Goal: Task Accomplishment & Management: Use online tool/utility

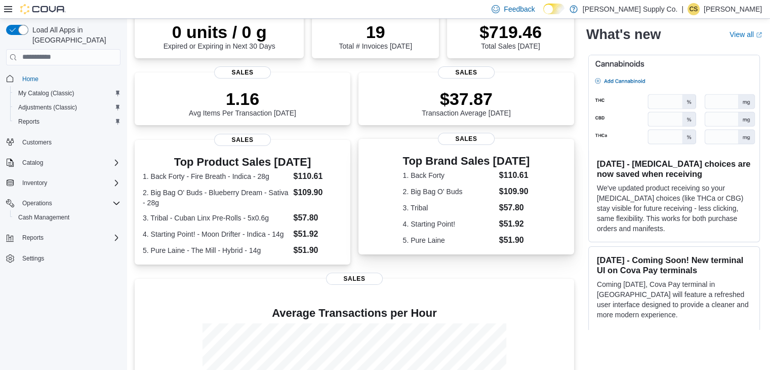
scroll to position [101, 0]
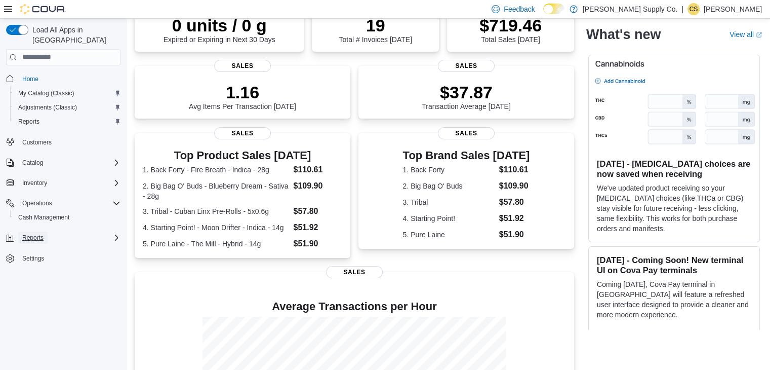
click at [39, 233] on span "Reports" at bounding box center [32, 237] width 21 height 8
click at [41, 260] on link "Reports" at bounding box center [28, 266] width 29 height 12
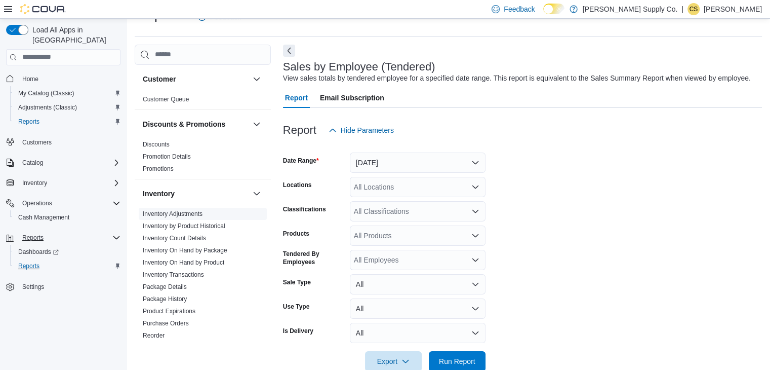
scroll to position [51, 0]
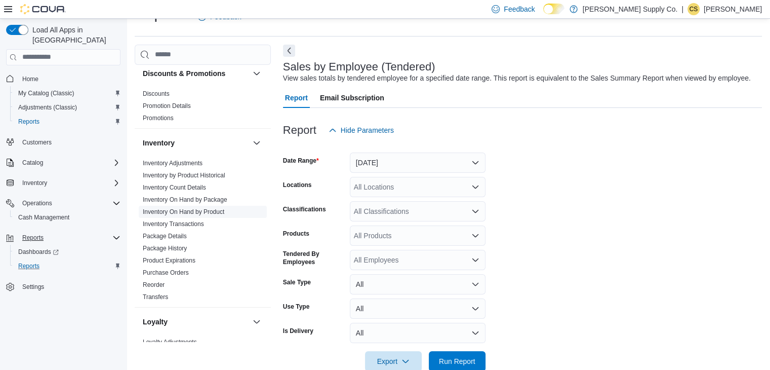
click at [199, 211] on link "Inventory On Hand by Product" at bounding box center [184, 211] width 82 height 7
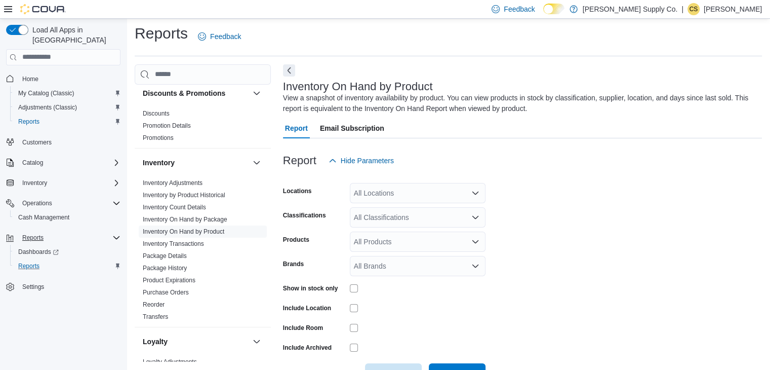
scroll to position [34, 0]
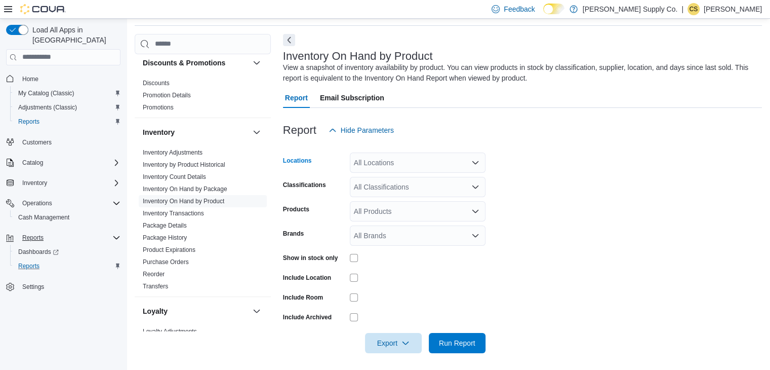
click at [399, 161] on div "All Locations" at bounding box center [418, 162] width 136 height 20
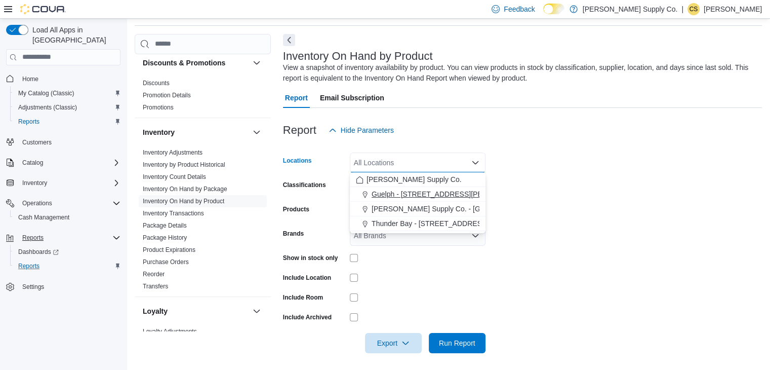
click at [411, 195] on span "Guelph - [STREET_ADDRESS][PERSON_NAME]" at bounding box center [450, 194] width 157 height 10
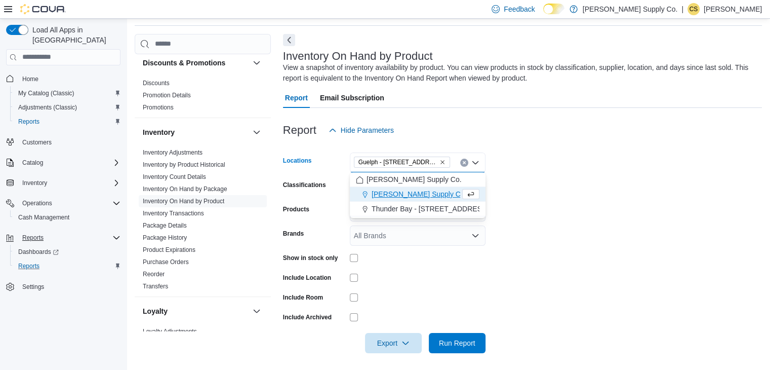
drag, startPoint x: 571, startPoint y: 226, endPoint x: 520, endPoint y: 231, distance: 51.9
click at [569, 225] on form "Locations [GEOGRAPHIC_DATA] - [STREET_ADDRESS][PERSON_NAME] Selected. Guelph - …" at bounding box center [522, 246] width 479 height 213
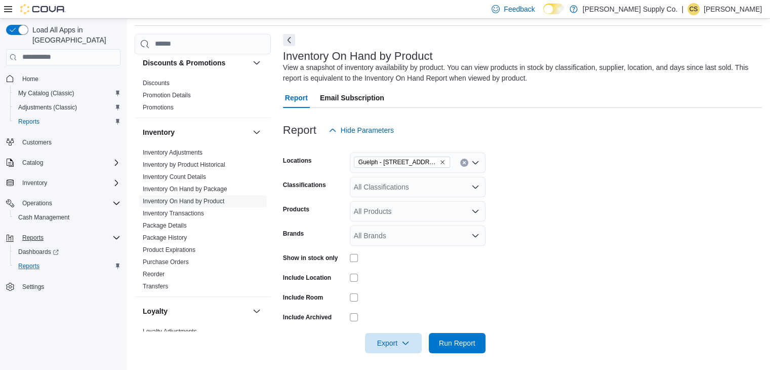
drag, startPoint x: 415, startPoint y: 185, endPoint x: 415, endPoint y: 191, distance: 6.1
click at [415, 190] on div "All Classifications" at bounding box center [418, 187] width 136 height 20
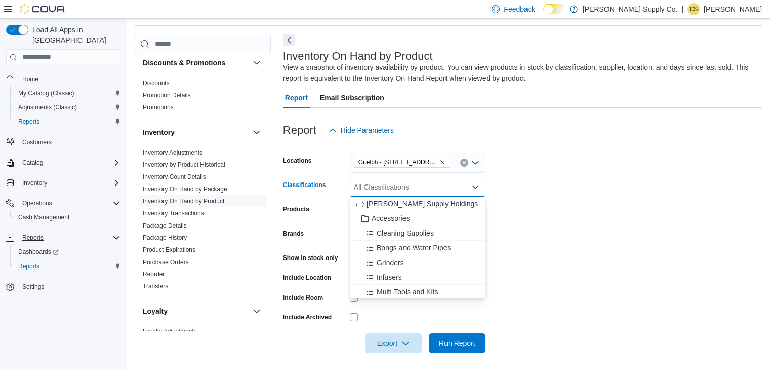
scroll to position [203, 0]
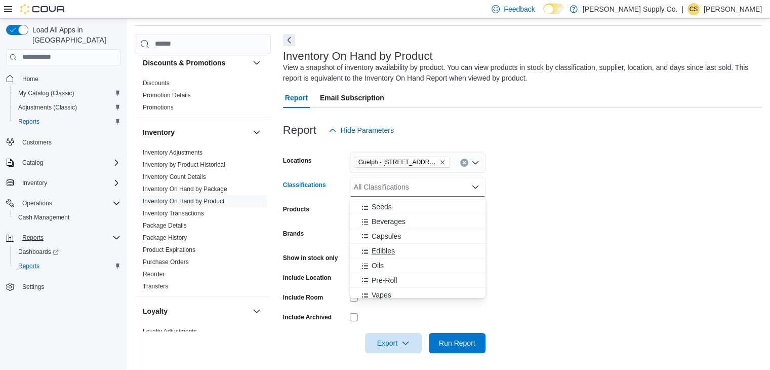
click at [385, 248] on span "Edibles" at bounding box center [383, 251] width 23 height 10
click at [614, 225] on form "Locations [GEOGRAPHIC_DATA] - [STREET_ADDRESS][PERSON_NAME] Classifications Edi…" at bounding box center [522, 246] width 479 height 213
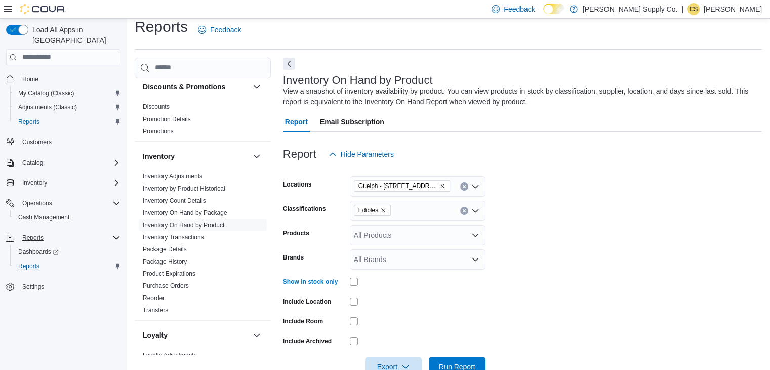
scroll to position [0, 0]
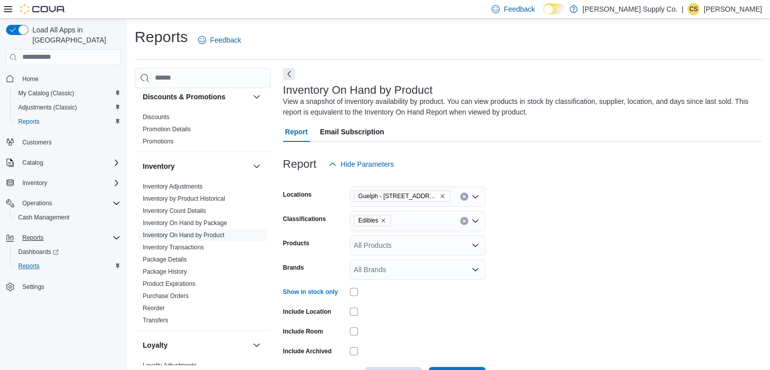
click at [354, 278] on div "All Brands" at bounding box center [418, 269] width 136 height 20
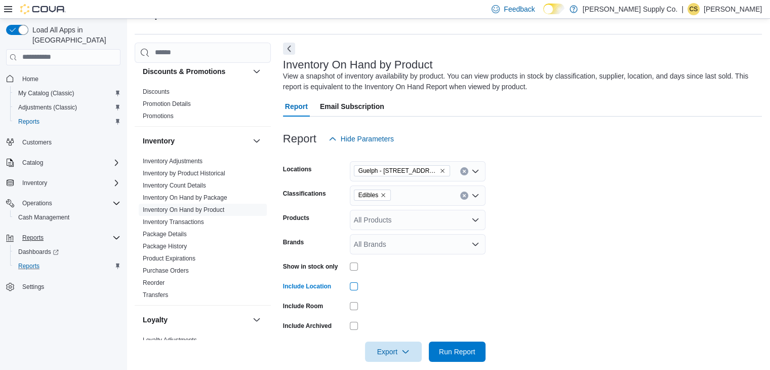
scroll to position [37, 0]
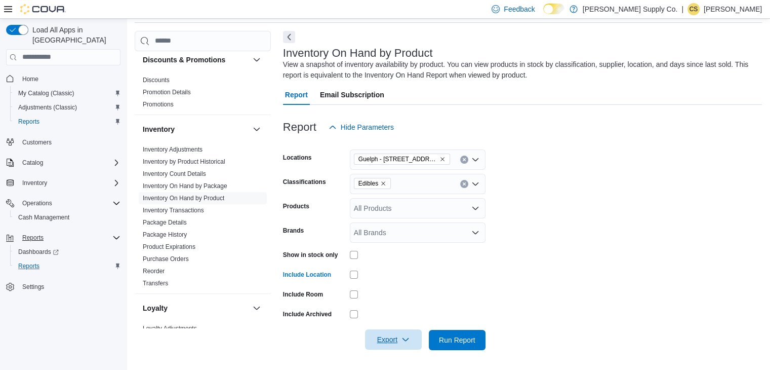
click at [407, 333] on span "Export" at bounding box center [393, 339] width 45 height 20
click at [405, 278] on span "Export to Excel" at bounding box center [395, 277] width 46 height 8
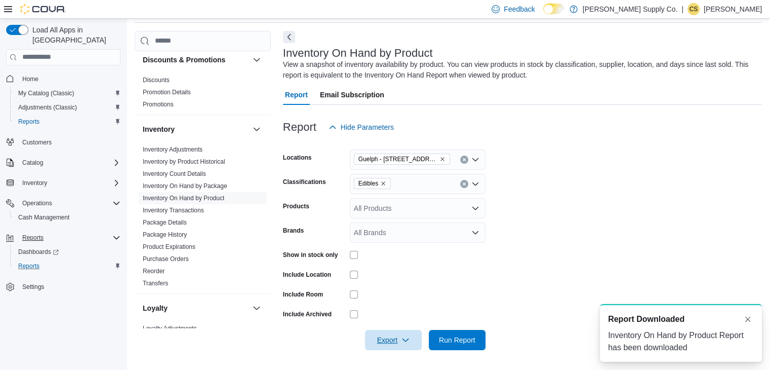
scroll to position [0, 0]
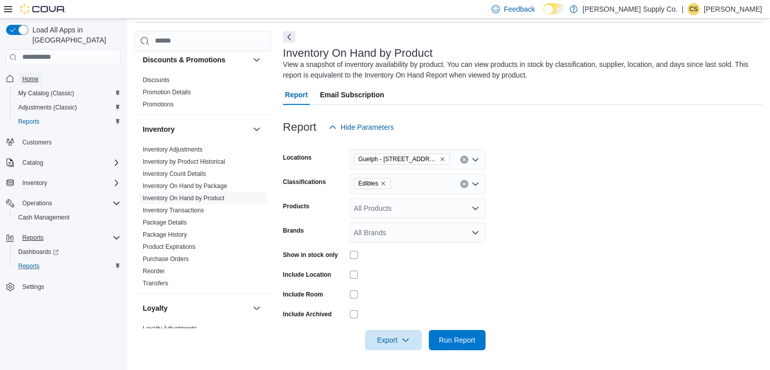
click at [20, 73] on link "Home" at bounding box center [30, 79] width 24 height 12
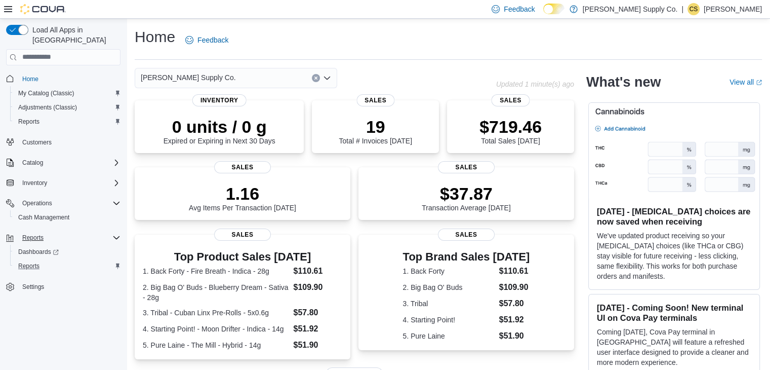
click at [85, 228] on div "Reports Dashboards Reports" at bounding box center [63, 251] width 114 height 47
click at [88, 231] on div "Reports" at bounding box center [69, 237] width 102 height 12
